Goal: Task Accomplishment & Management: Manage account settings

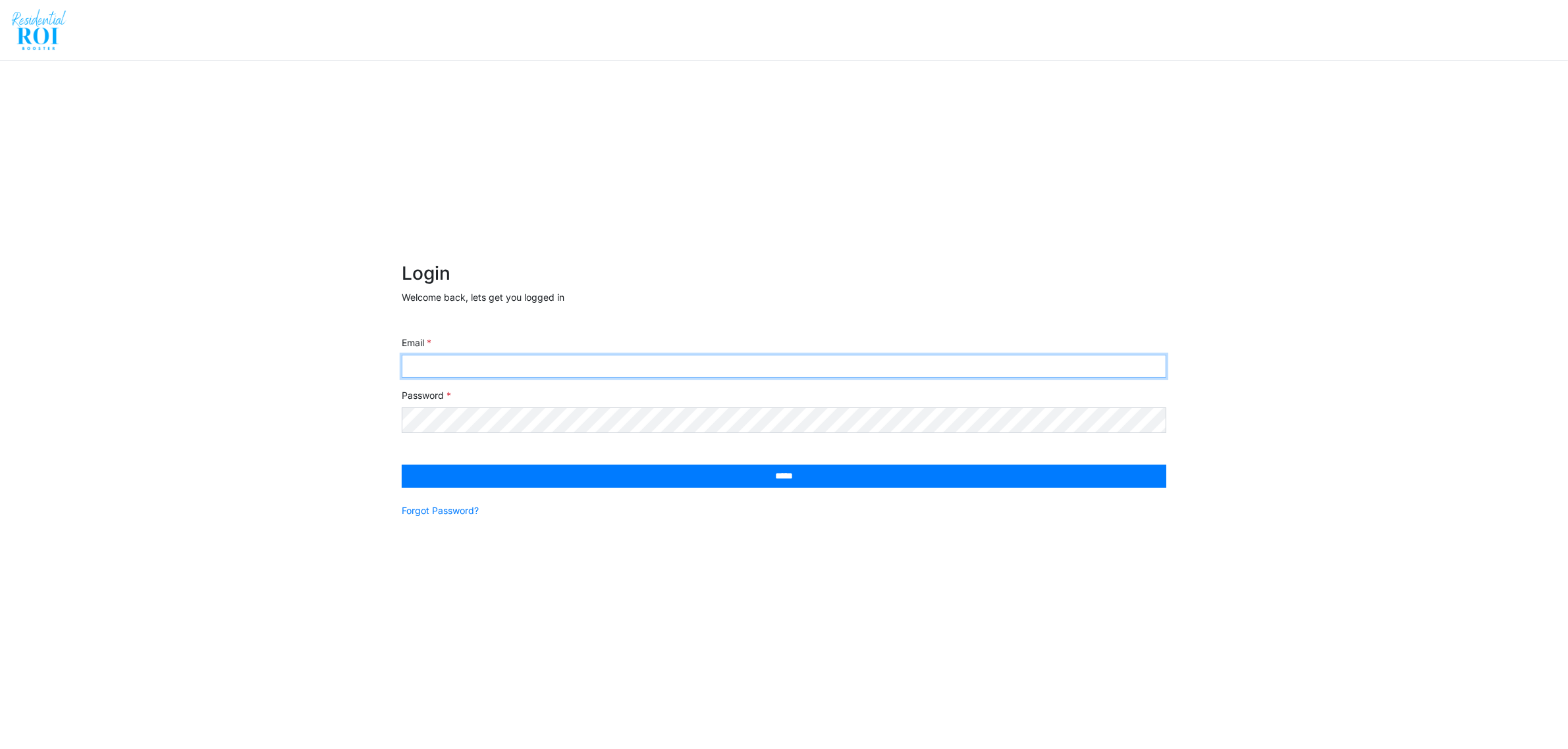
click at [458, 364] on input "Email" at bounding box center [784, 366] width 765 height 23
type input "**********"
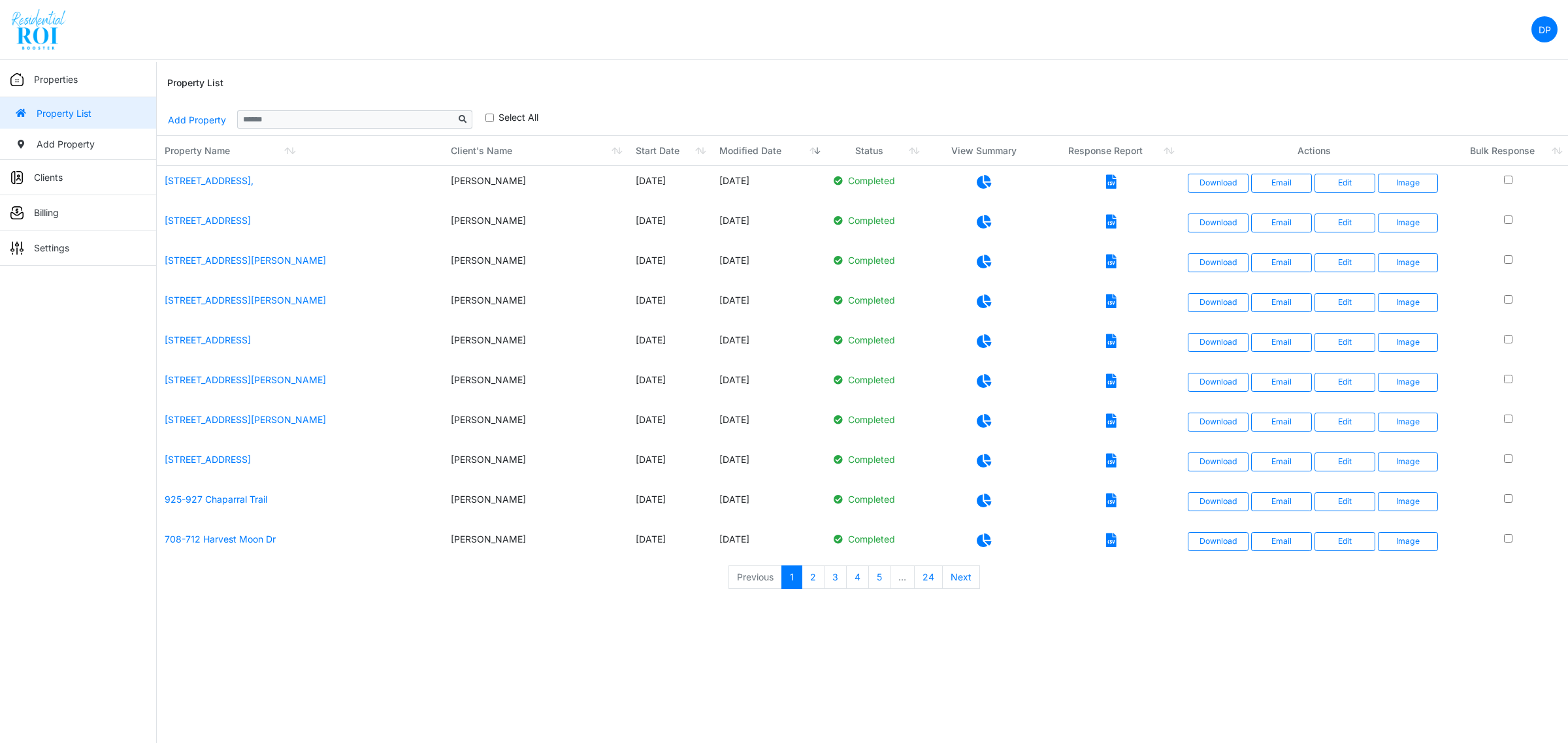
click at [51, 220] on p "Billing" at bounding box center [46, 212] width 25 height 14
